Goal: Transaction & Acquisition: Purchase product/service

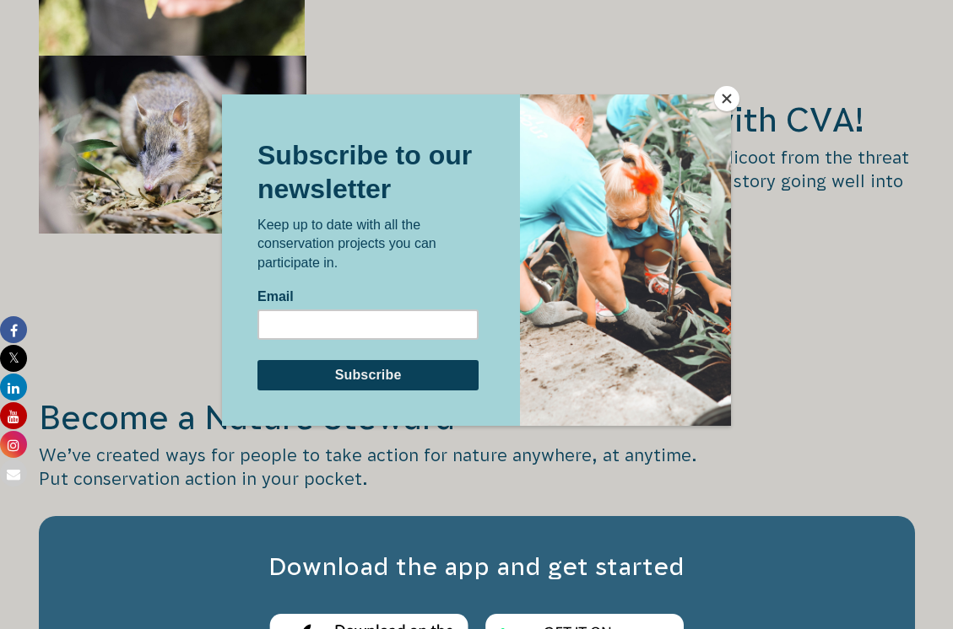
scroll to position [2869, 0]
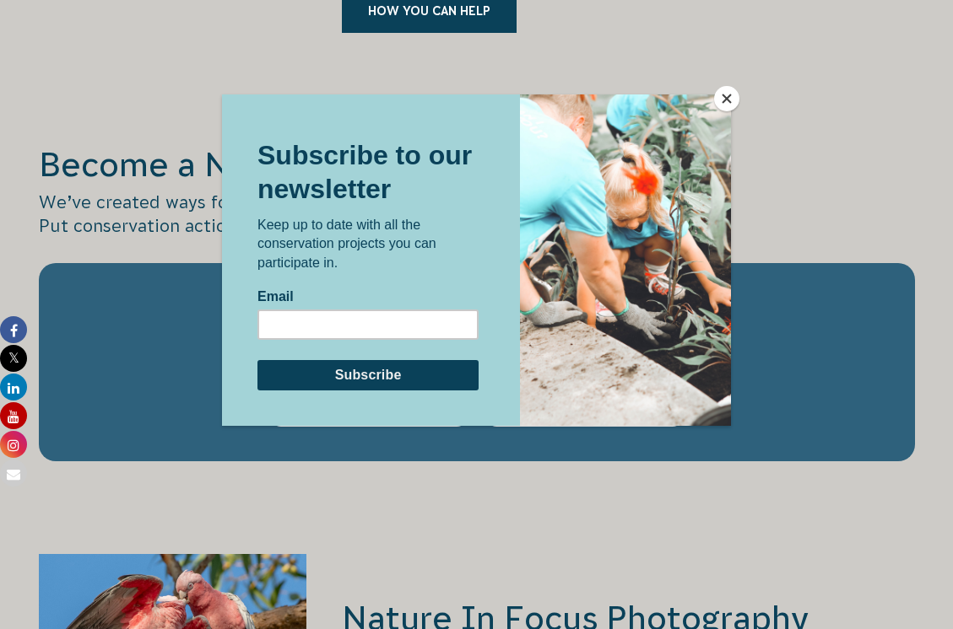
click at [727, 100] on button "Close" at bounding box center [726, 98] width 25 height 25
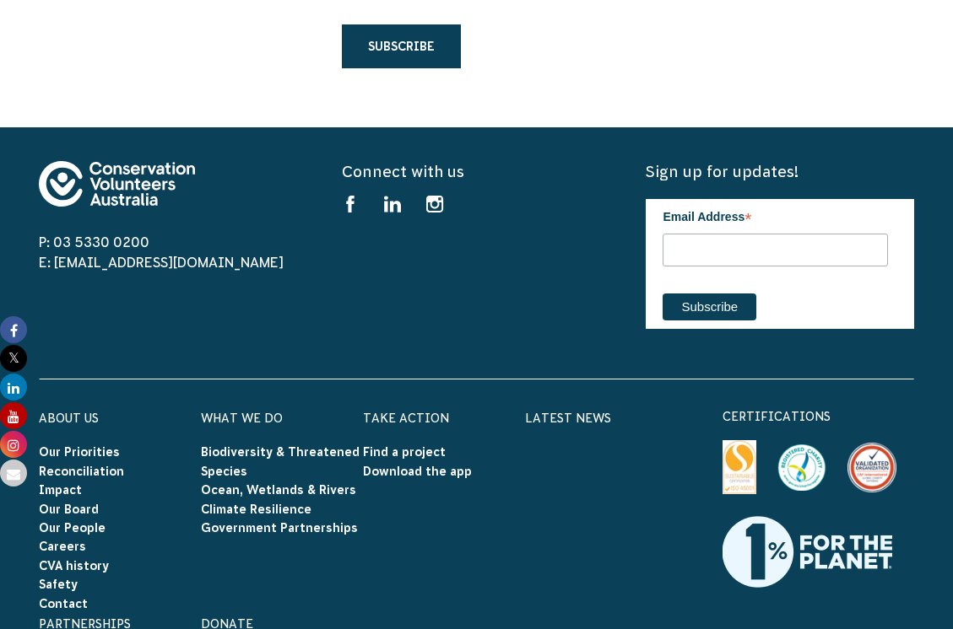
scroll to position [5316, 0]
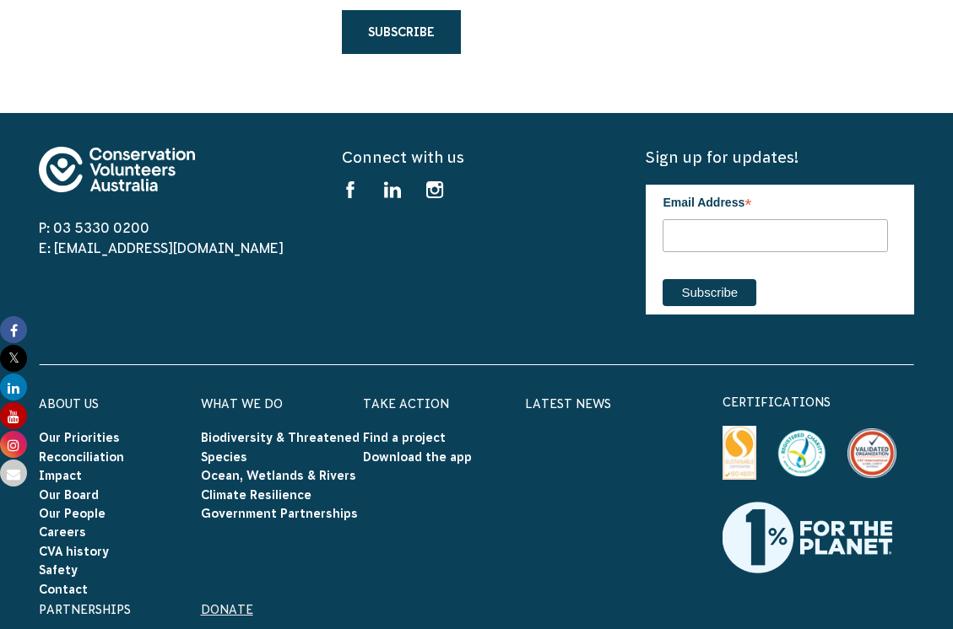
click at [240, 603] on link "Donate" at bounding box center [227, 610] width 52 height 14
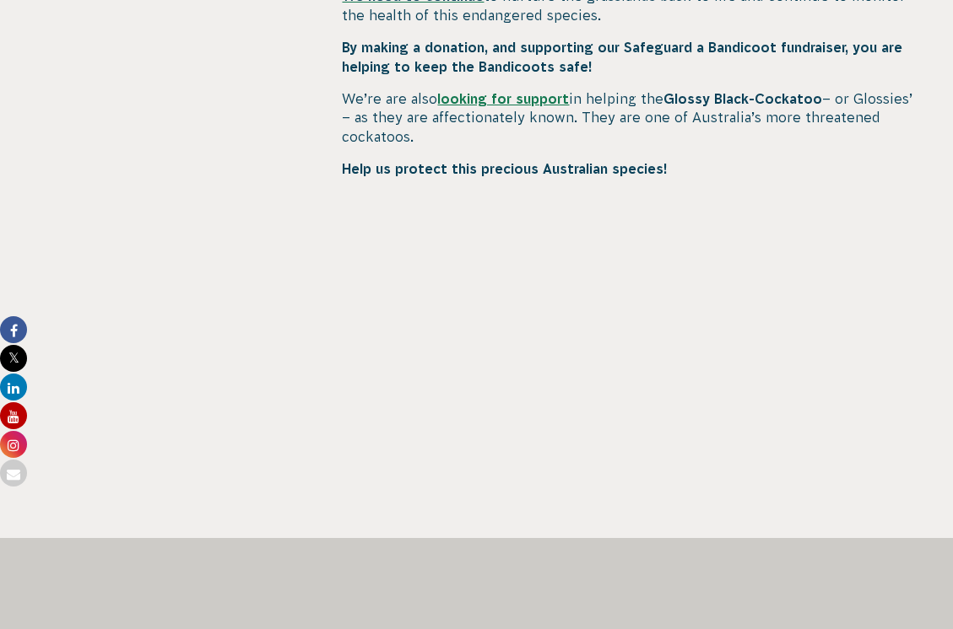
scroll to position [1013, 0]
